Goal: Task Accomplishment & Management: Manage account settings

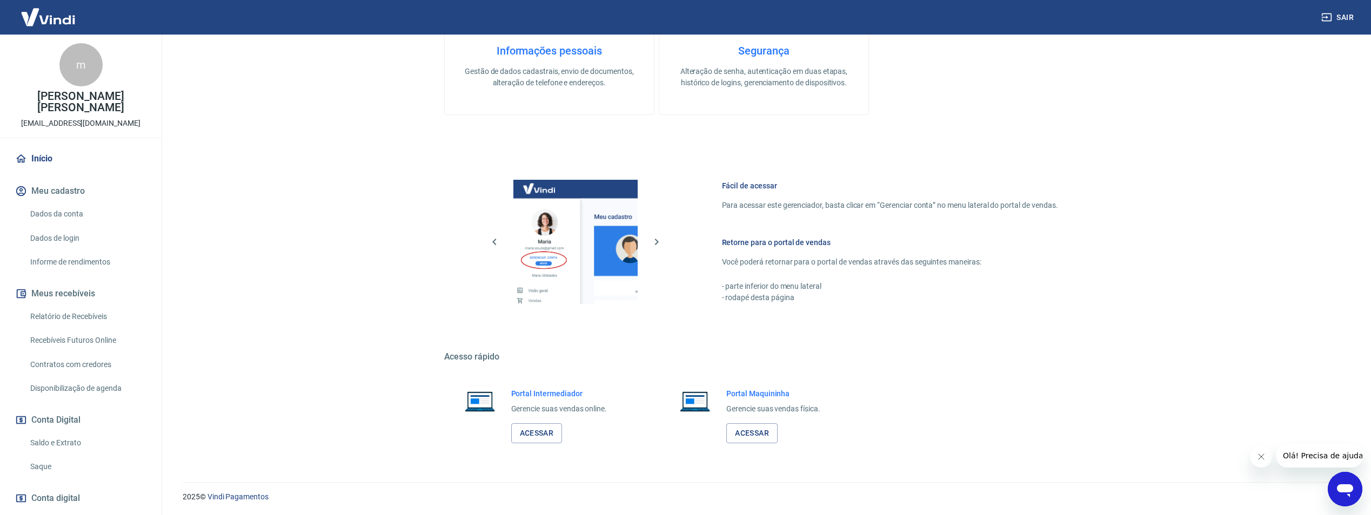
scroll to position [327, 0]
click at [557, 427] on link "Acessar" at bounding box center [536, 433] width 51 height 20
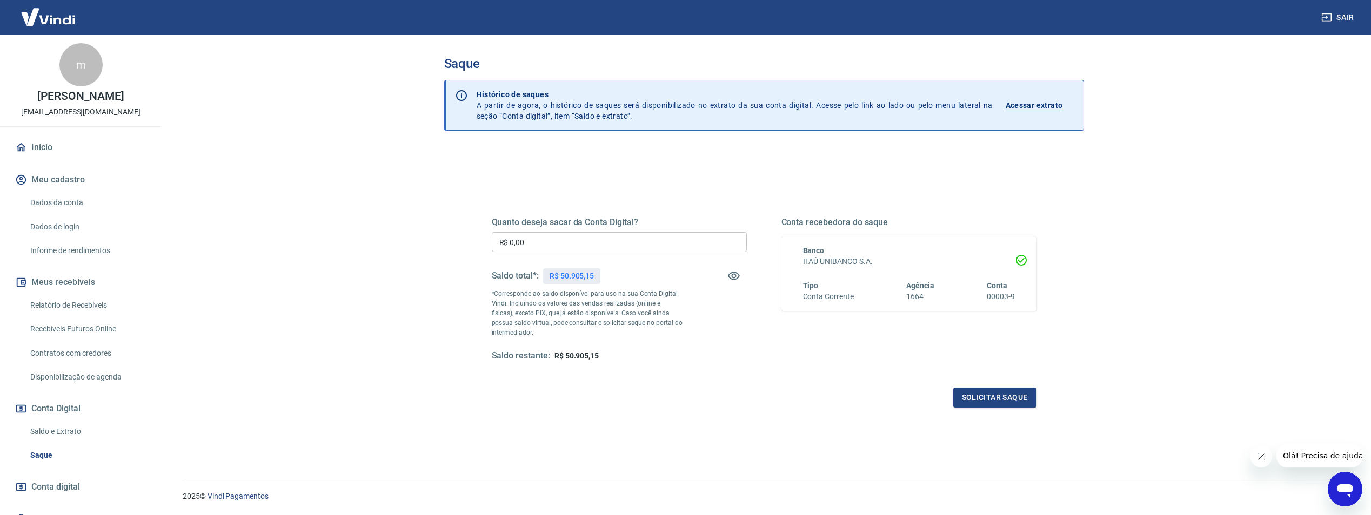
click at [558, 248] on input "R$ 0,00" at bounding box center [619, 242] width 255 height 20
type input "R$ 49.905,15"
click at [1013, 393] on button "Solicitar saque" at bounding box center [994, 398] width 83 height 20
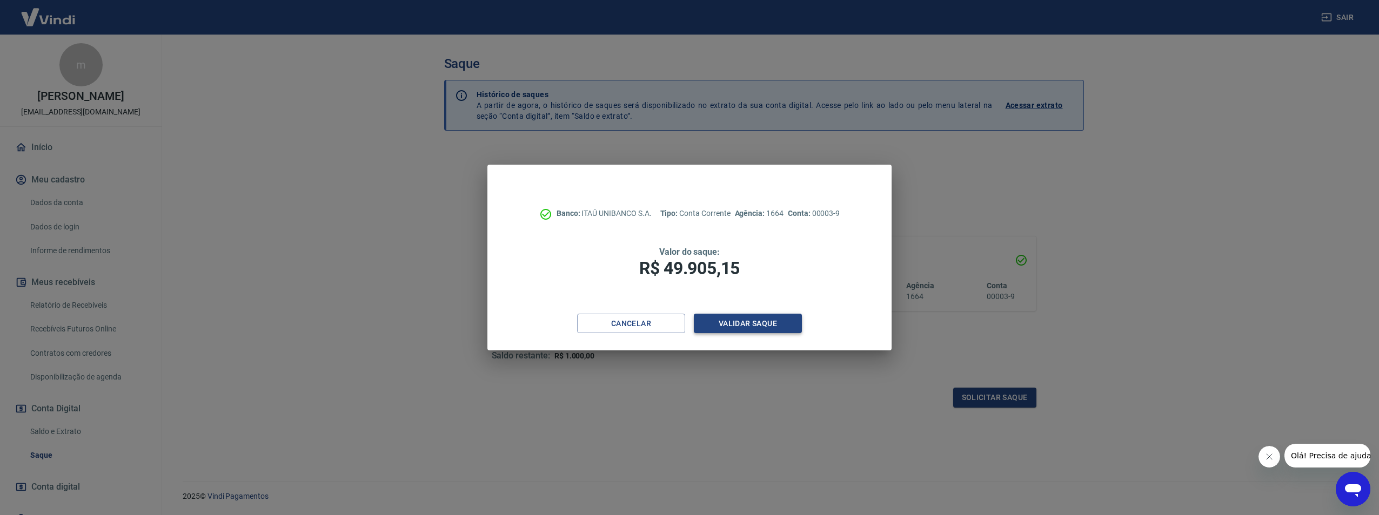
click at [772, 333] on button "Validar saque" at bounding box center [748, 324] width 108 height 20
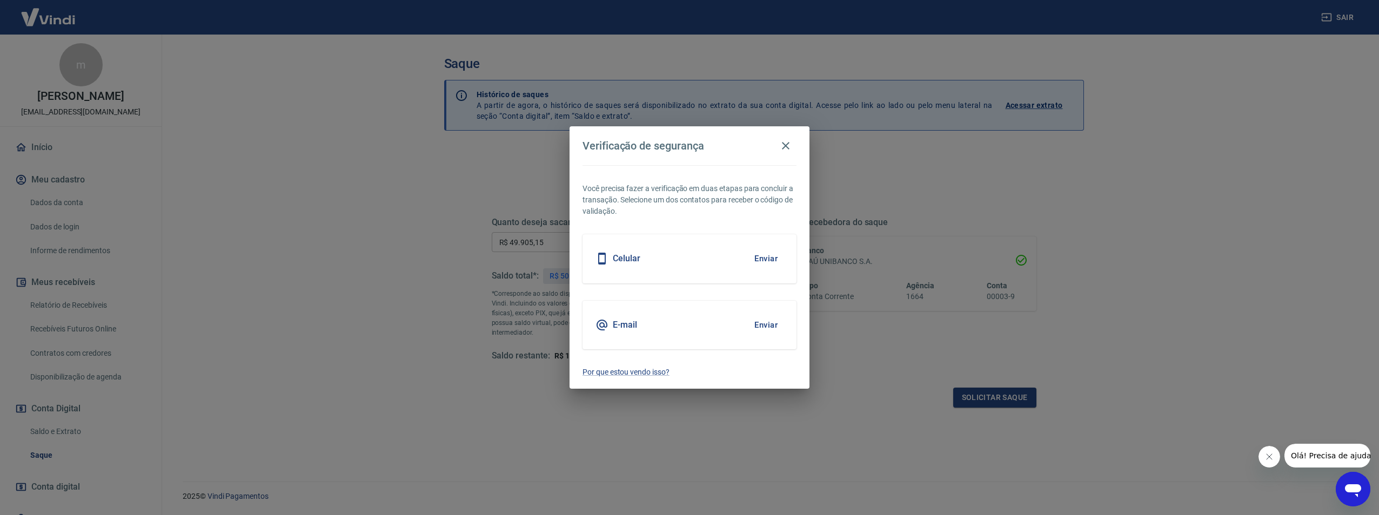
click at [772, 333] on button "Enviar" at bounding box center [765, 325] width 35 height 23
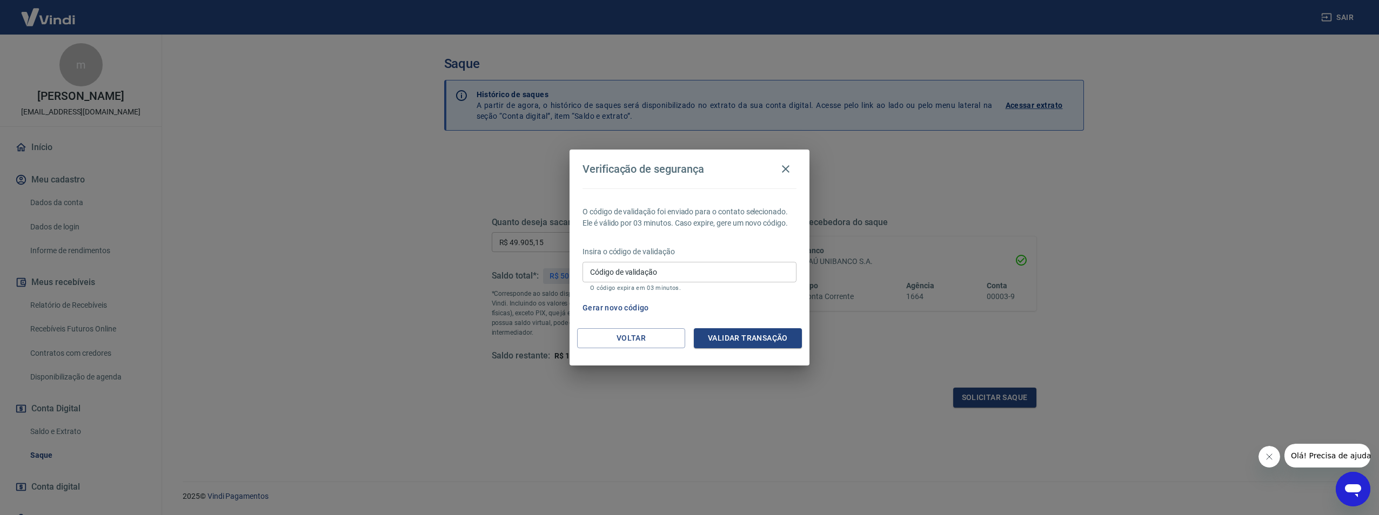
click at [667, 268] on input "Código de validação" at bounding box center [689, 272] width 214 height 20
paste input "927799"
type input "927799"
click at [726, 341] on button "Validar transação" at bounding box center [748, 339] width 108 height 20
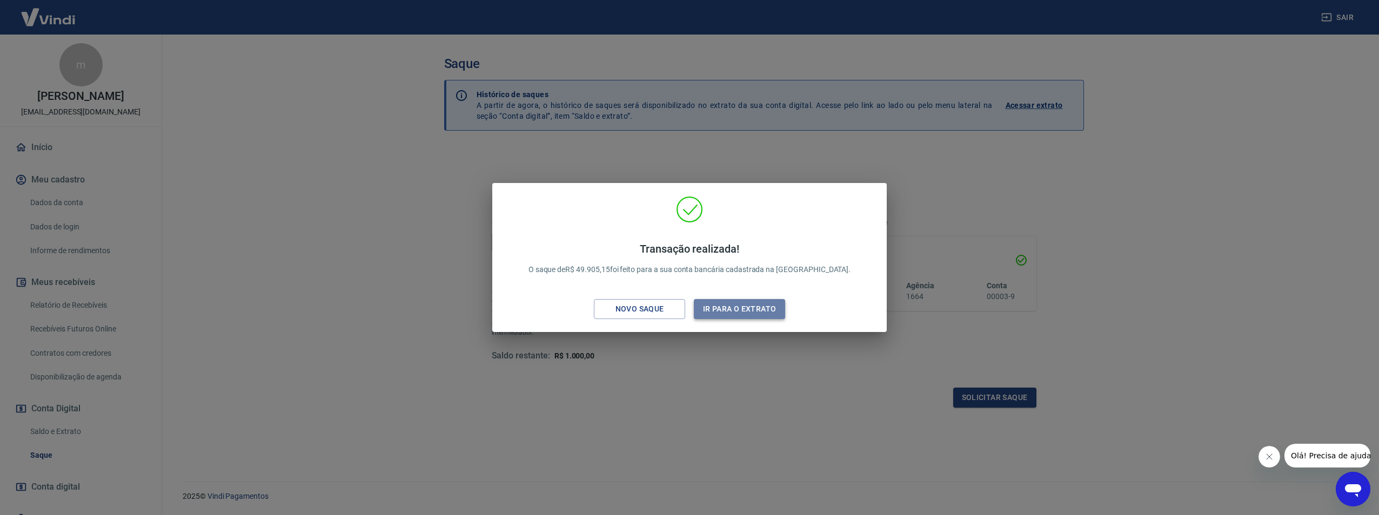
click at [731, 317] on button "Ir para o extrato" at bounding box center [739, 309] width 91 height 20
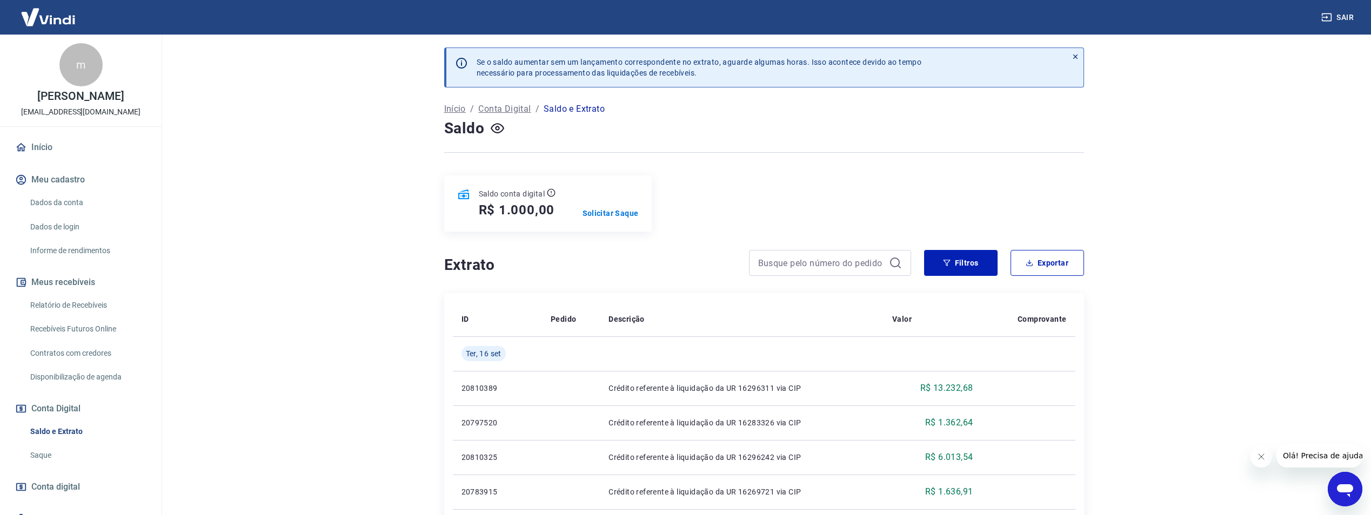
click at [50, 10] on img at bounding box center [48, 17] width 70 height 33
